Goal: Task Accomplishment & Management: Understand process/instructions

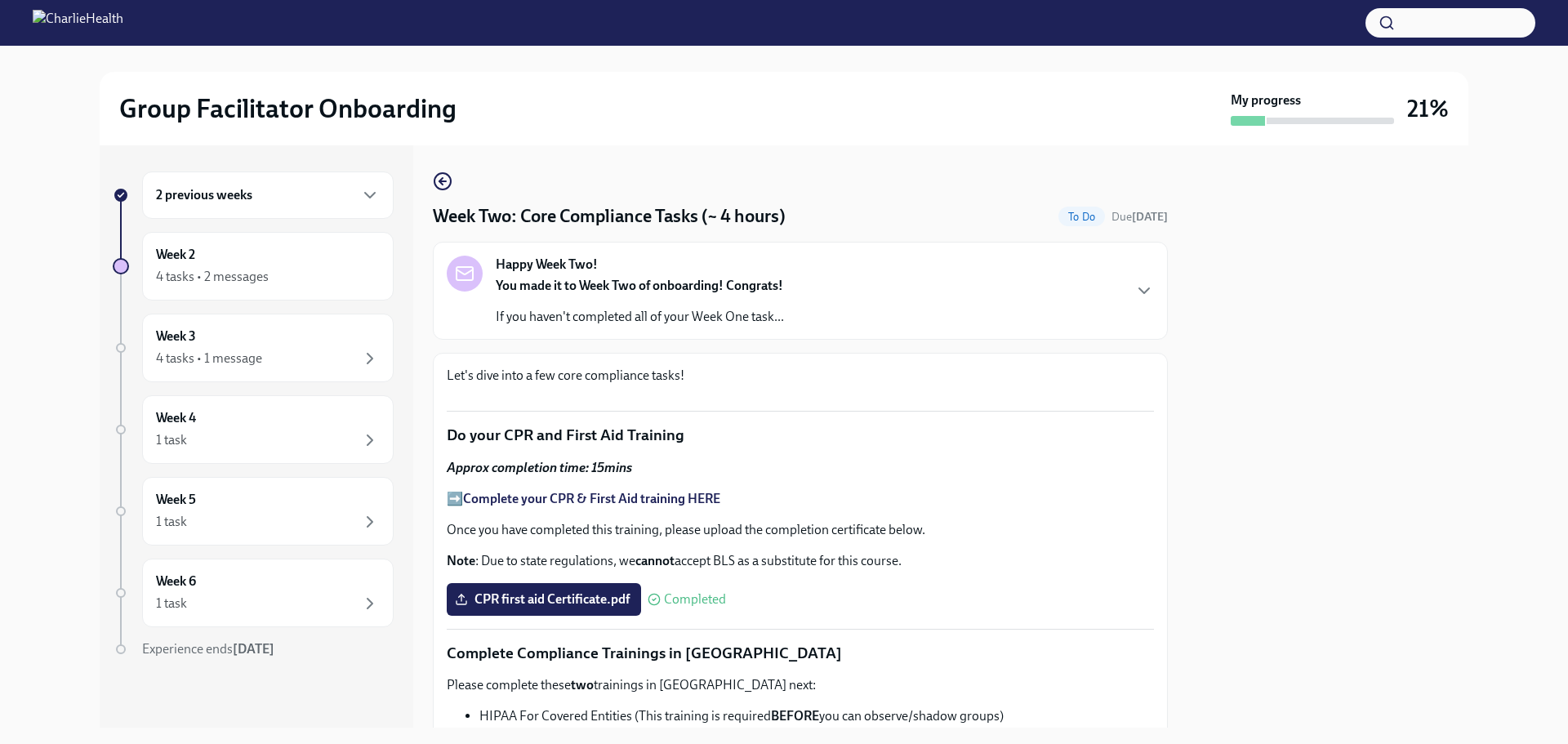
scroll to position [999, 0]
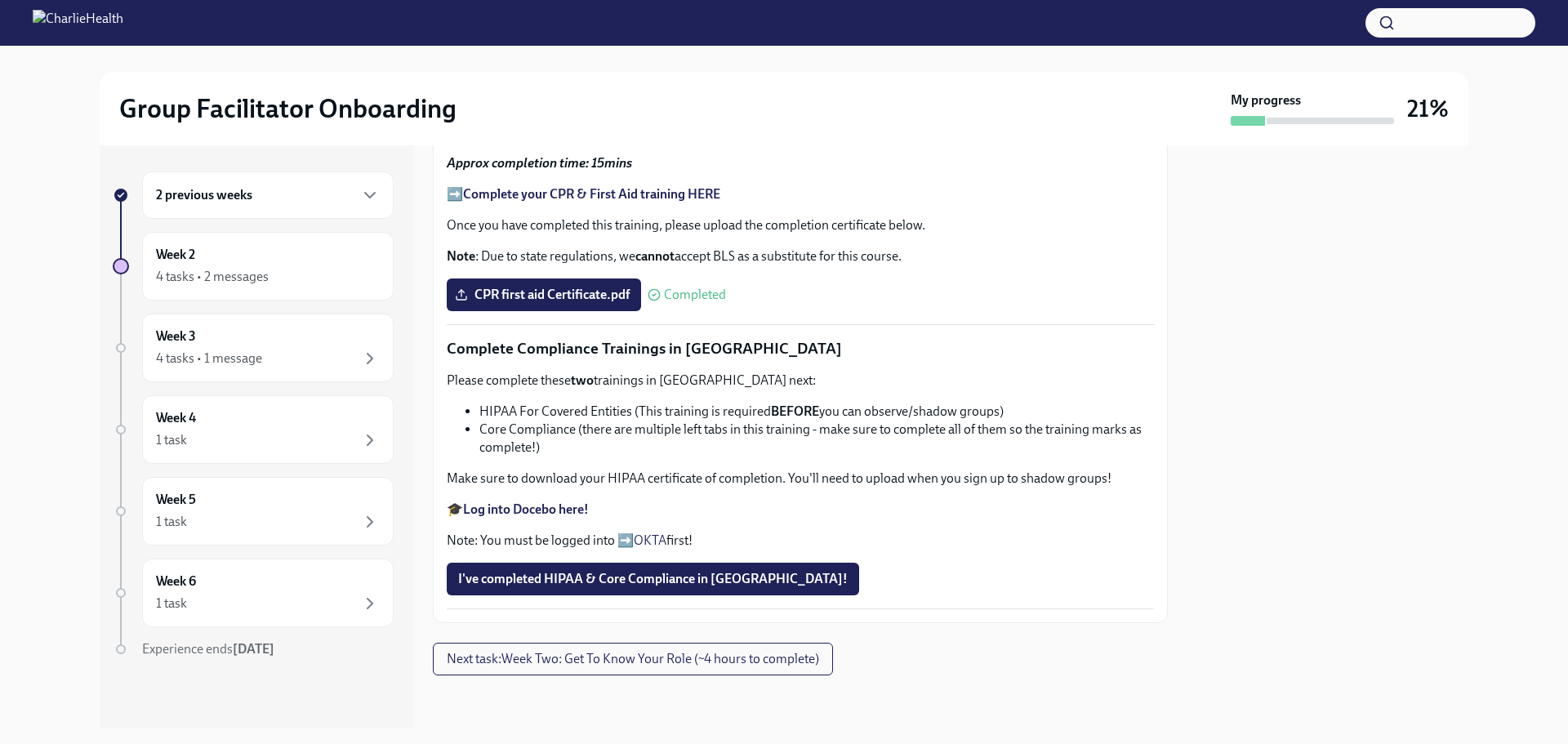
click at [1381, 341] on div at bounding box center [1328, 436] width 281 height 582
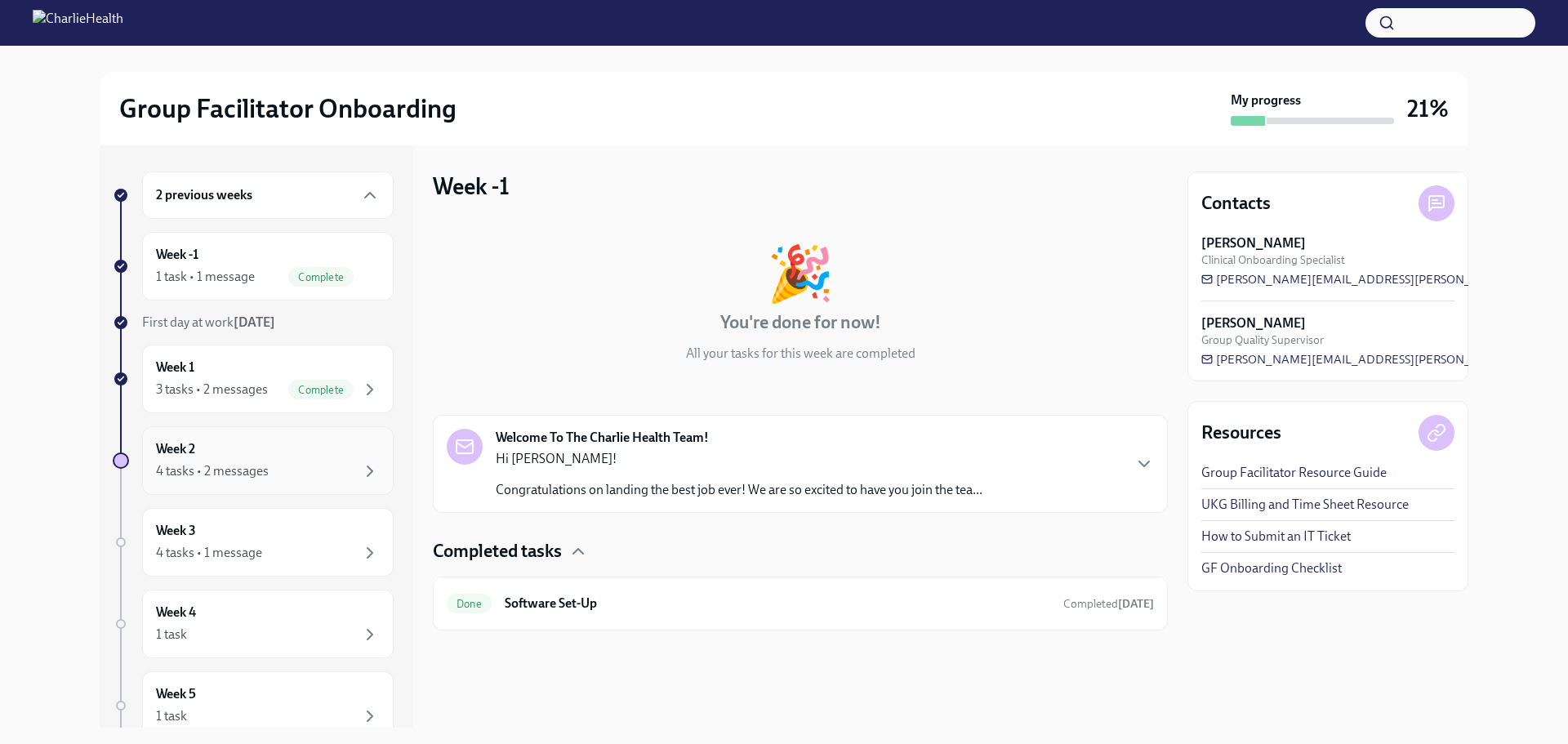
click at [224, 456] on div "Week 2 4 tasks • 2 messages" at bounding box center [268, 460] width 224 height 41
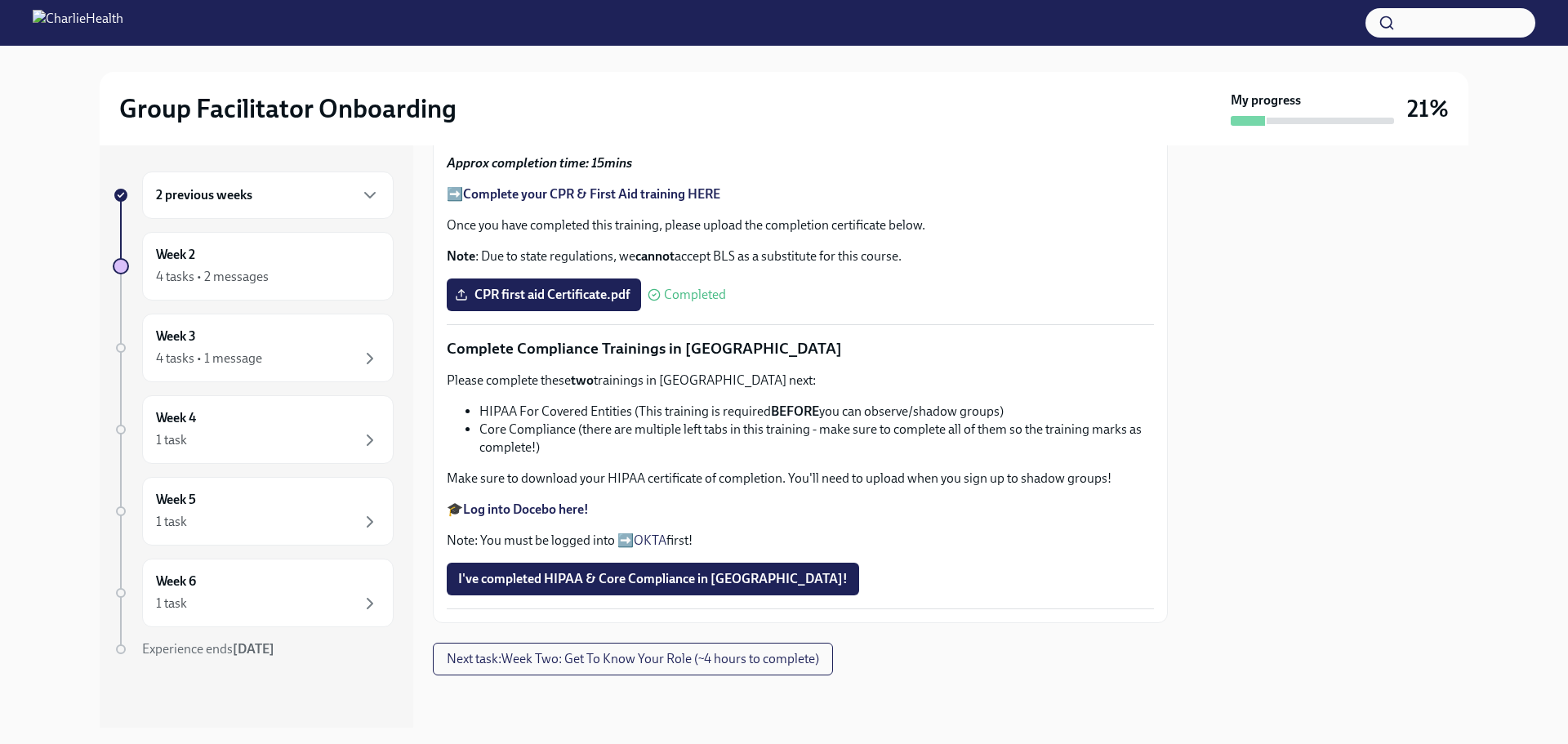
scroll to position [999, 0]
